Goal: Navigation & Orientation: Find specific page/section

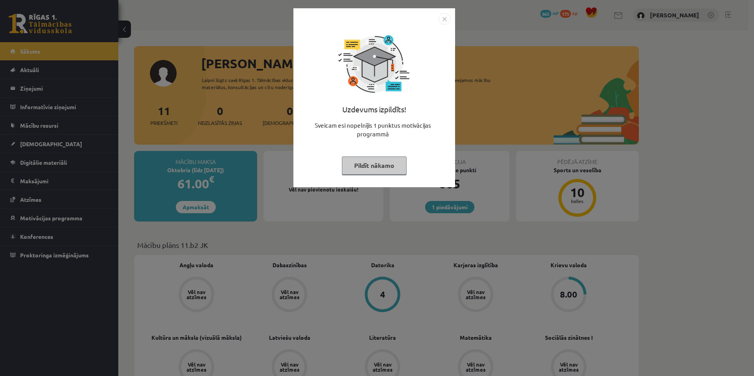
click at [442, 18] on img "Close" at bounding box center [445, 19] width 12 height 12
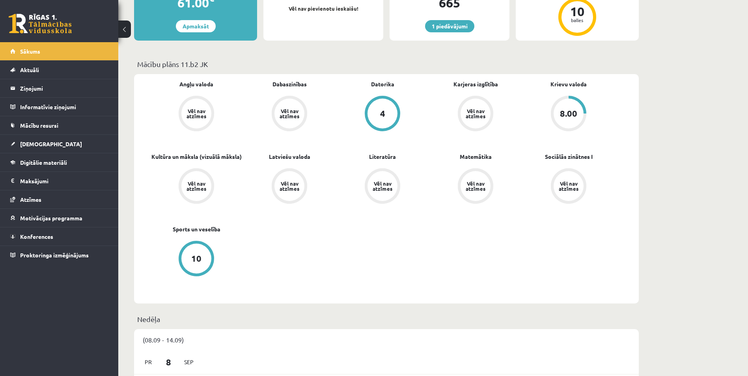
scroll to position [118, 0]
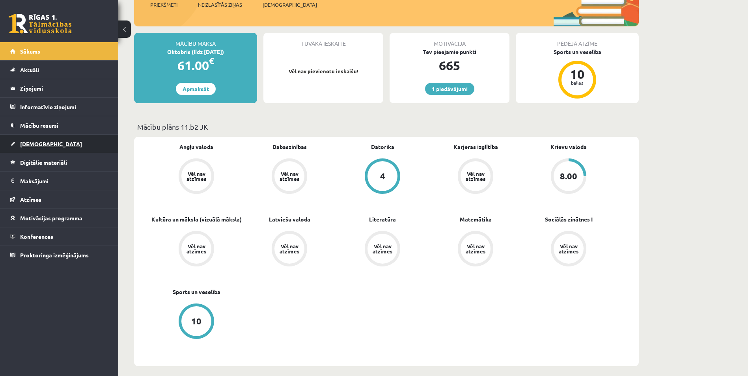
click at [91, 144] on link "[DEMOGRAPHIC_DATA]" at bounding box center [59, 144] width 98 height 18
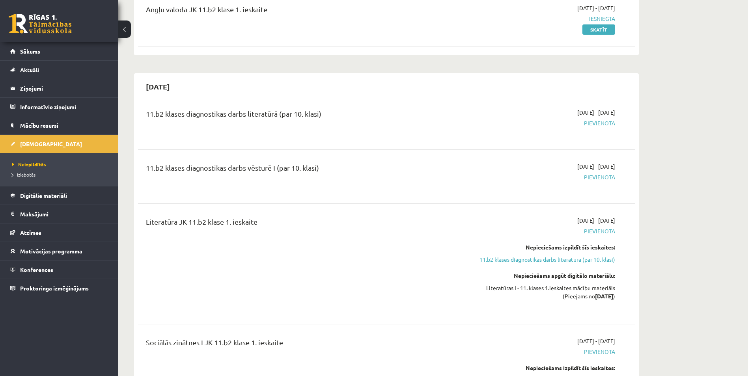
scroll to position [118, 0]
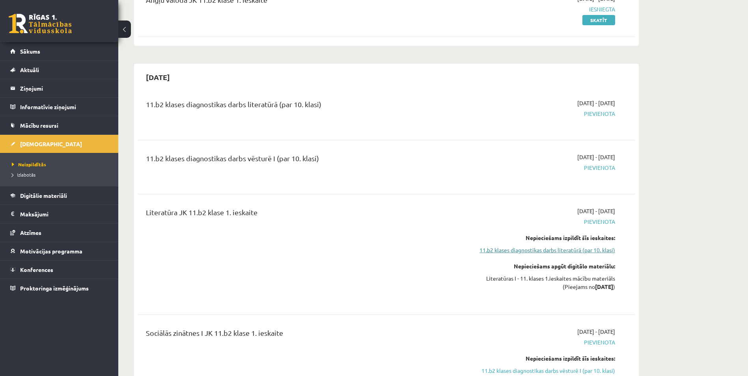
click at [490, 252] on link "11.b2 klases diagnostikas darbs literatūrā (par 10. klasi)" at bounding box center [541, 250] width 149 height 8
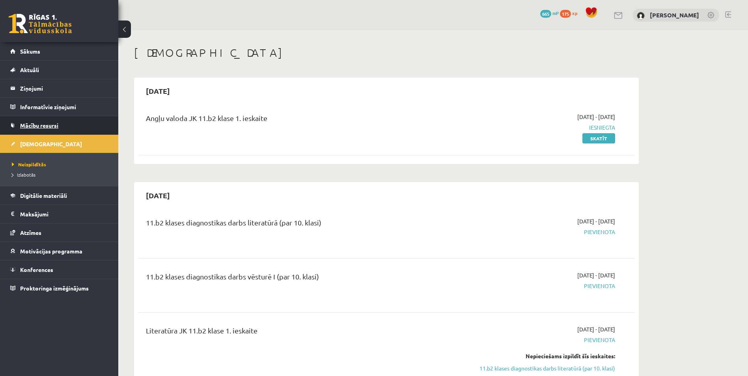
click at [69, 125] on link "Mācību resursi" at bounding box center [59, 125] width 98 height 18
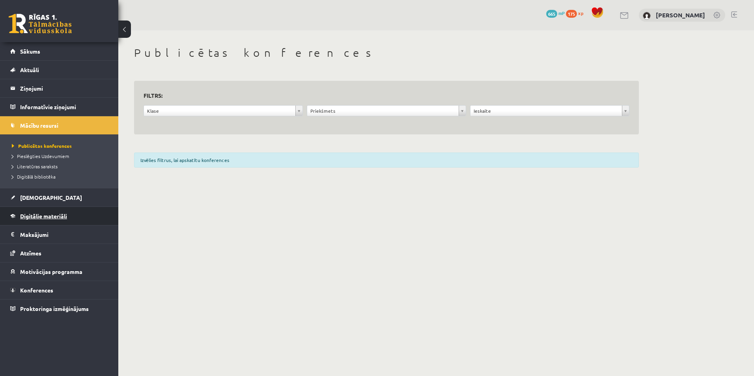
click at [97, 218] on link "Digitālie materiāli" at bounding box center [59, 216] width 98 height 18
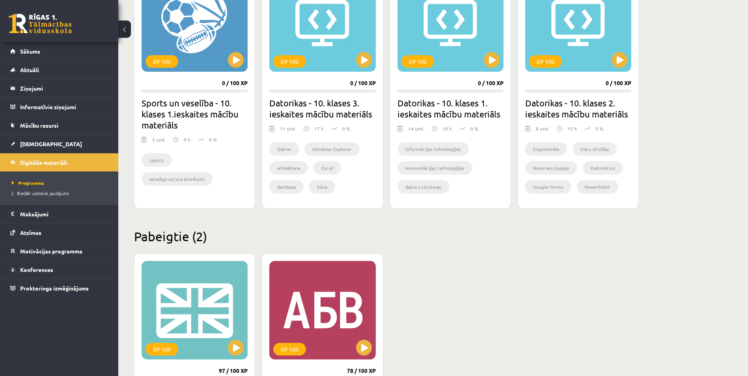
scroll to position [460, 0]
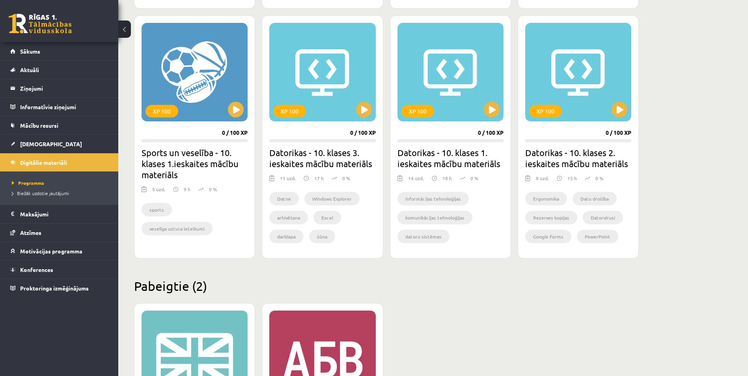
click at [33, 25] on link at bounding box center [40, 24] width 63 height 20
